Goal: Transaction & Acquisition: Subscribe to service/newsletter

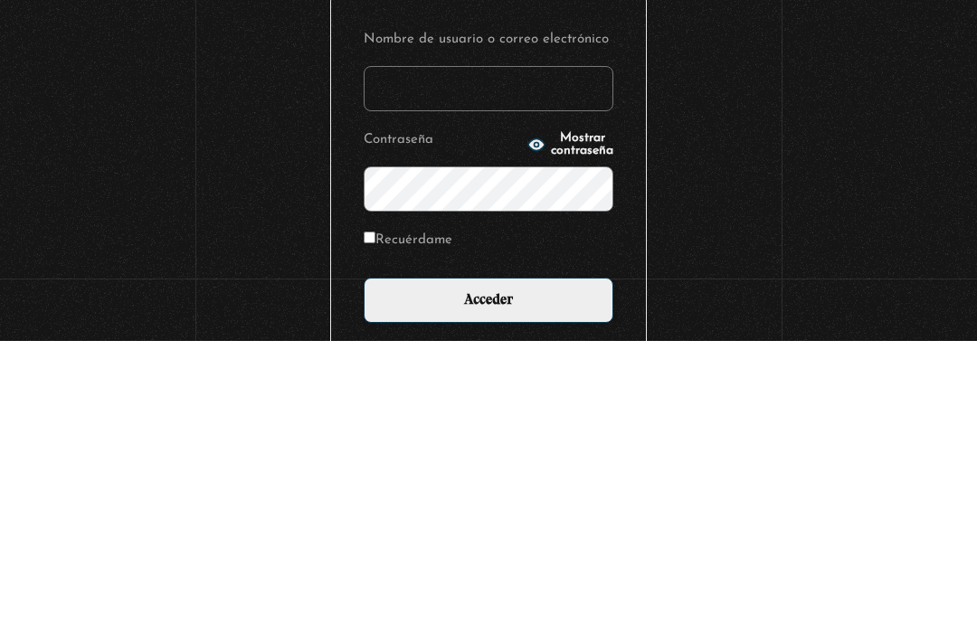
click at [407, 349] on input "Nombre de usuario o correo electrónico" at bounding box center [489, 371] width 250 height 45
click at [785, 106] on div "Iniciar Sesión Nombre de usuario o correo electrónico Contraseña Mostrar contra…" at bounding box center [488, 441] width 977 height 683
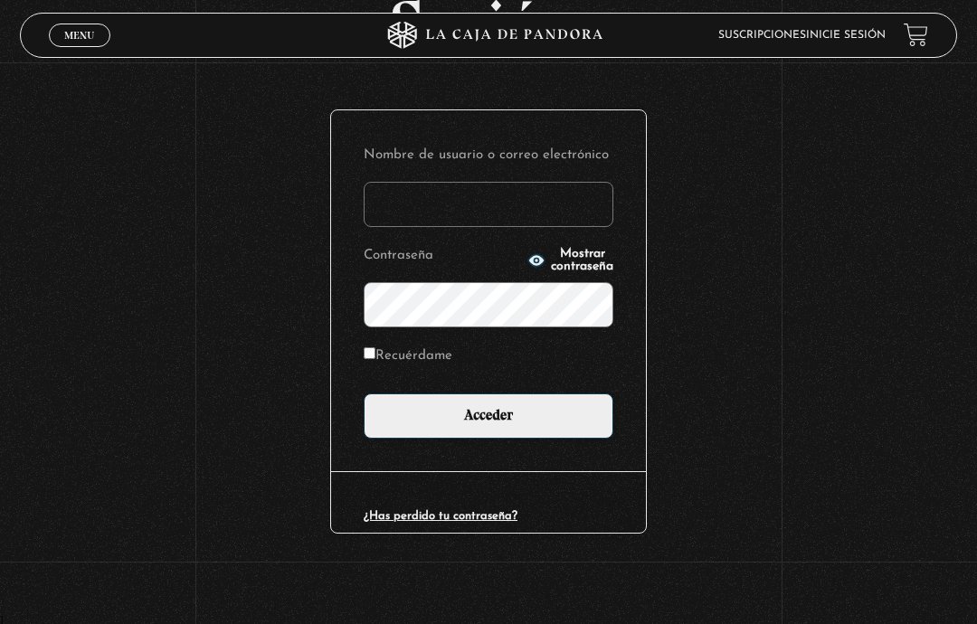
click at [379, 165] on label "Nombre de usuario o correo electrónico" at bounding box center [489, 155] width 250 height 24
click at [379, 182] on input "Nombre de usuario o correo electrónico" at bounding box center [489, 204] width 250 height 45
click at [503, 396] on input "Acceder" at bounding box center [489, 416] width 250 height 45
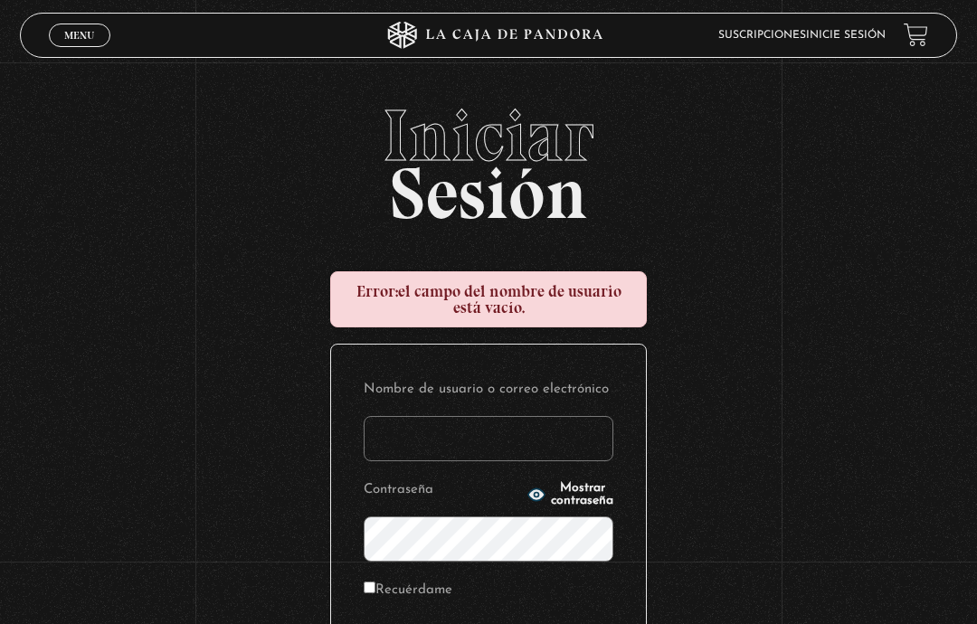
type input "dalialugocastro@gmail.com"
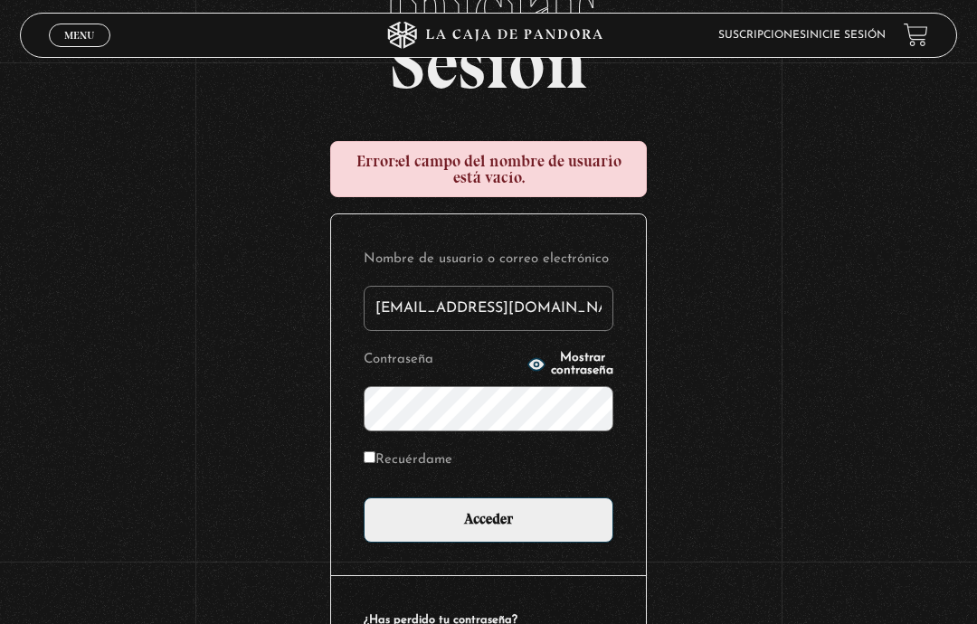
scroll to position [174, 0]
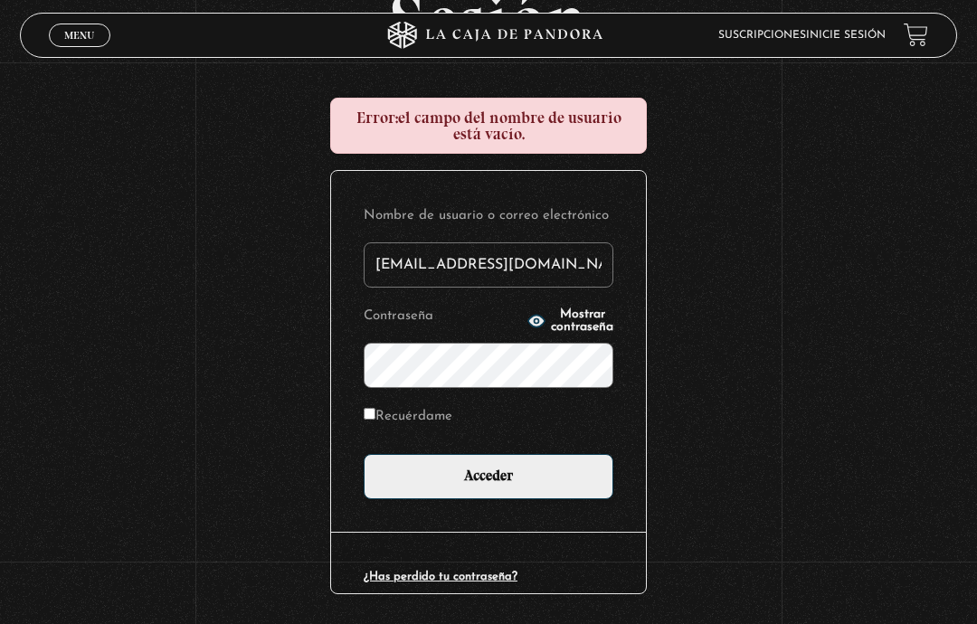
click at [527, 470] on input "Acceder" at bounding box center [489, 476] width 250 height 45
